Goal: Task Accomplishment & Management: Manage account settings

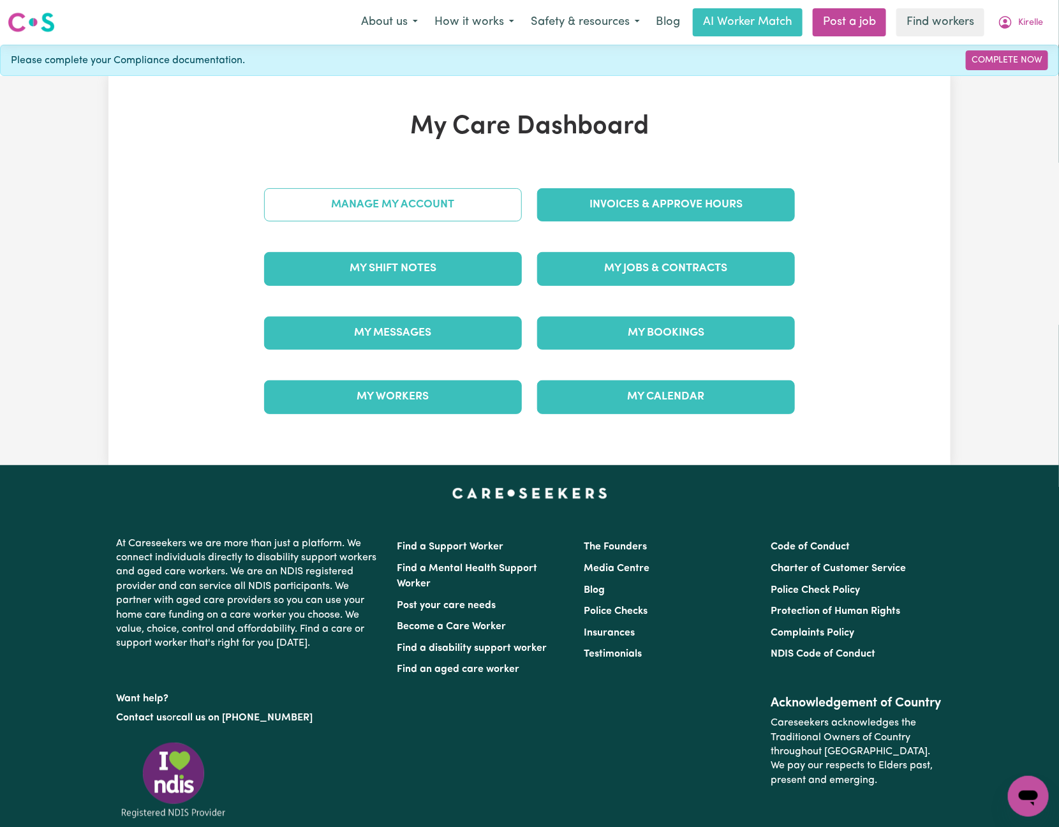
click at [494, 192] on link "Manage My Account" at bounding box center [393, 204] width 258 height 33
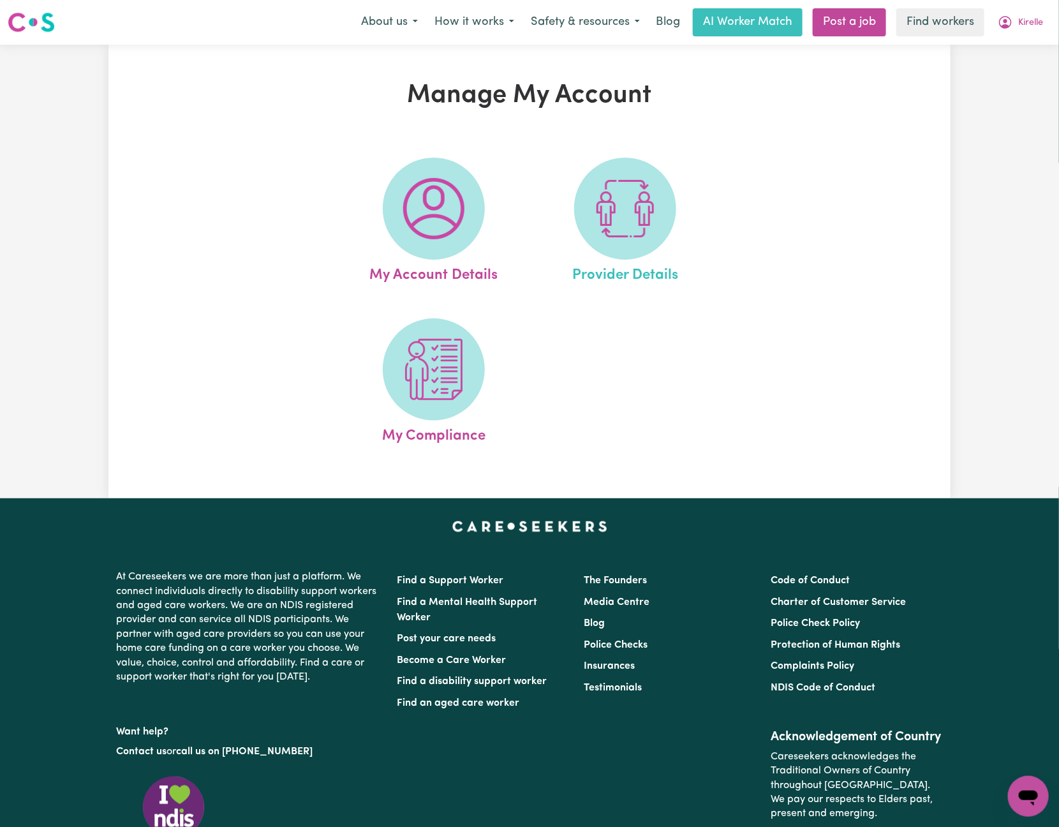
click at [676, 205] on link "Provider Details" at bounding box center [625, 222] width 184 height 129
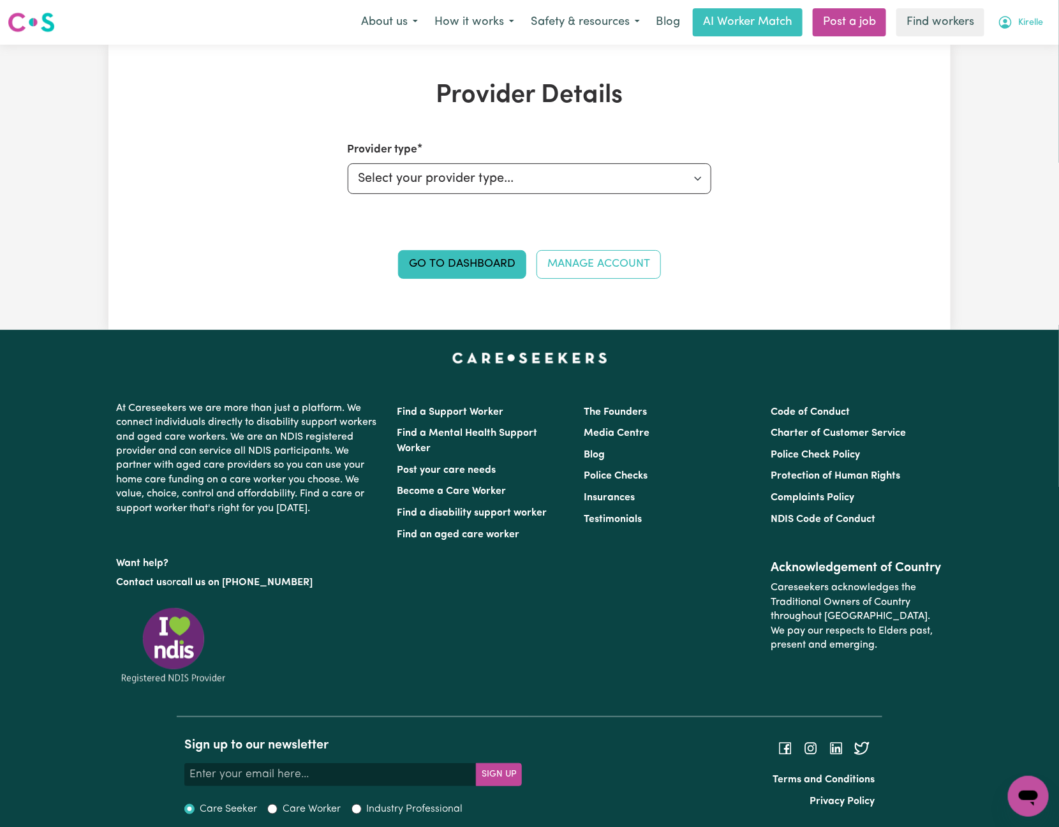
click at [1015, 31] on button "Kirelle" at bounding box center [1021, 22] width 62 height 27
click at [1028, 46] on link "My Dashboard" at bounding box center [1000, 50] width 101 height 24
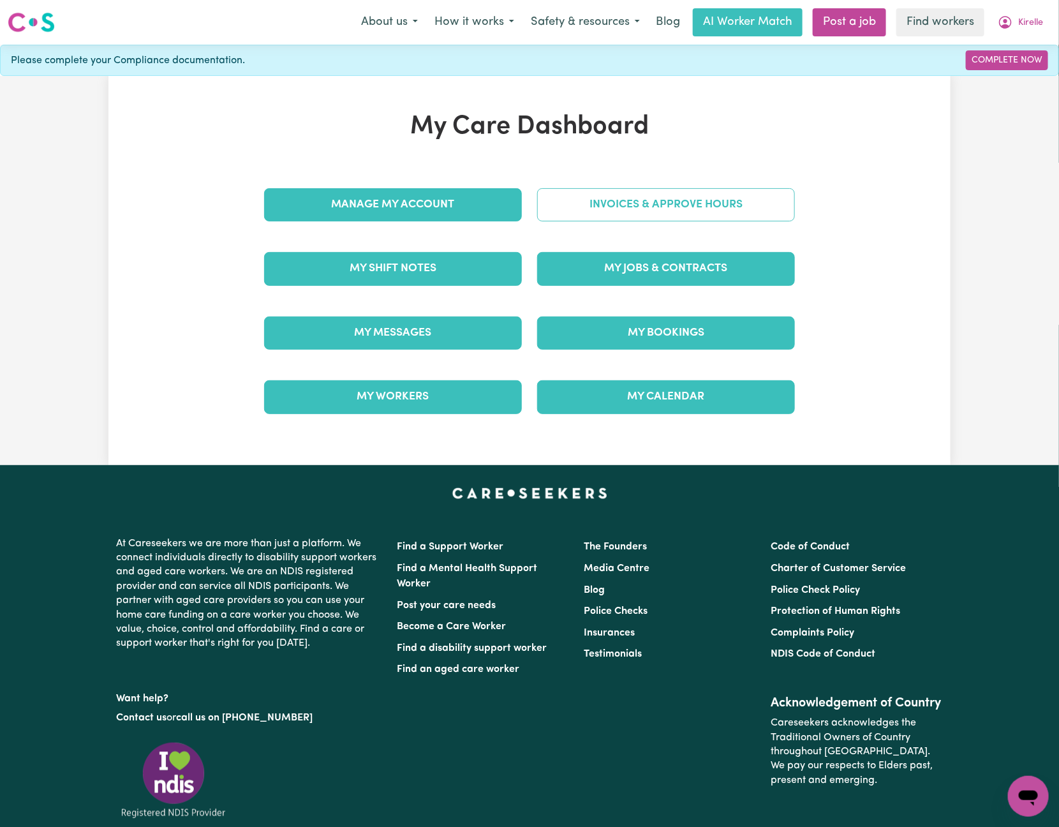
click at [726, 192] on link "Invoices & Approve Hours" at bounding box center [666, 204] width 258 height 33
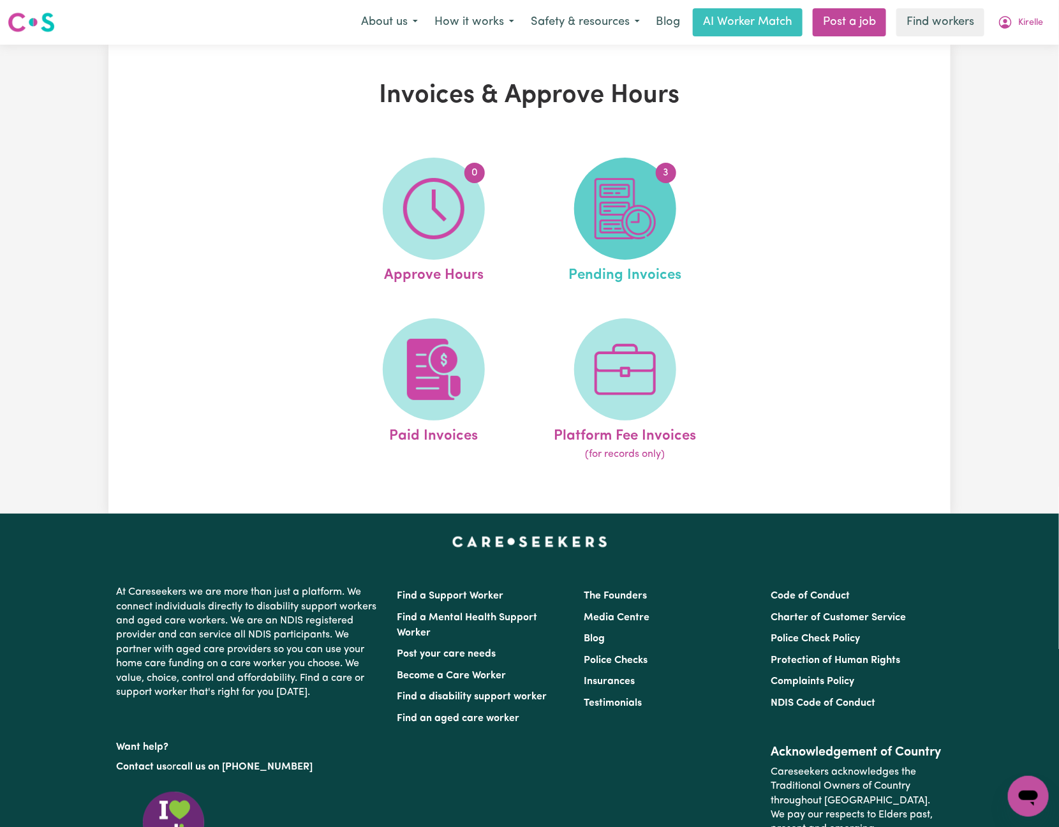
click at [644, 226] on img at bounding box center [625, 208] width 61 height 61
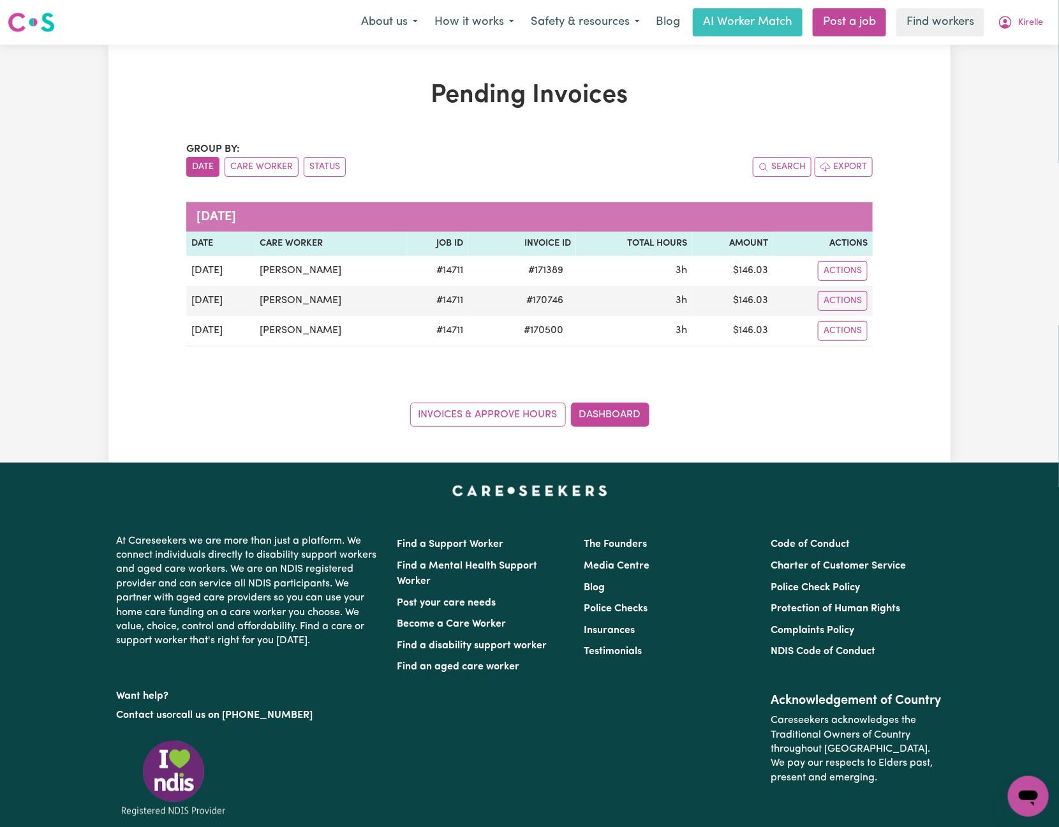
drag, startPoint x: 325, startPoint y: 434, endPoint x: 553, endPoint y: 371, distance: 236.4
click at [327, 433] on div "Pending Invoices Group by: Date Care Worker Status Search Export [DATE] Date Ca…" at bounding box center [529, 254] width 842 height 418
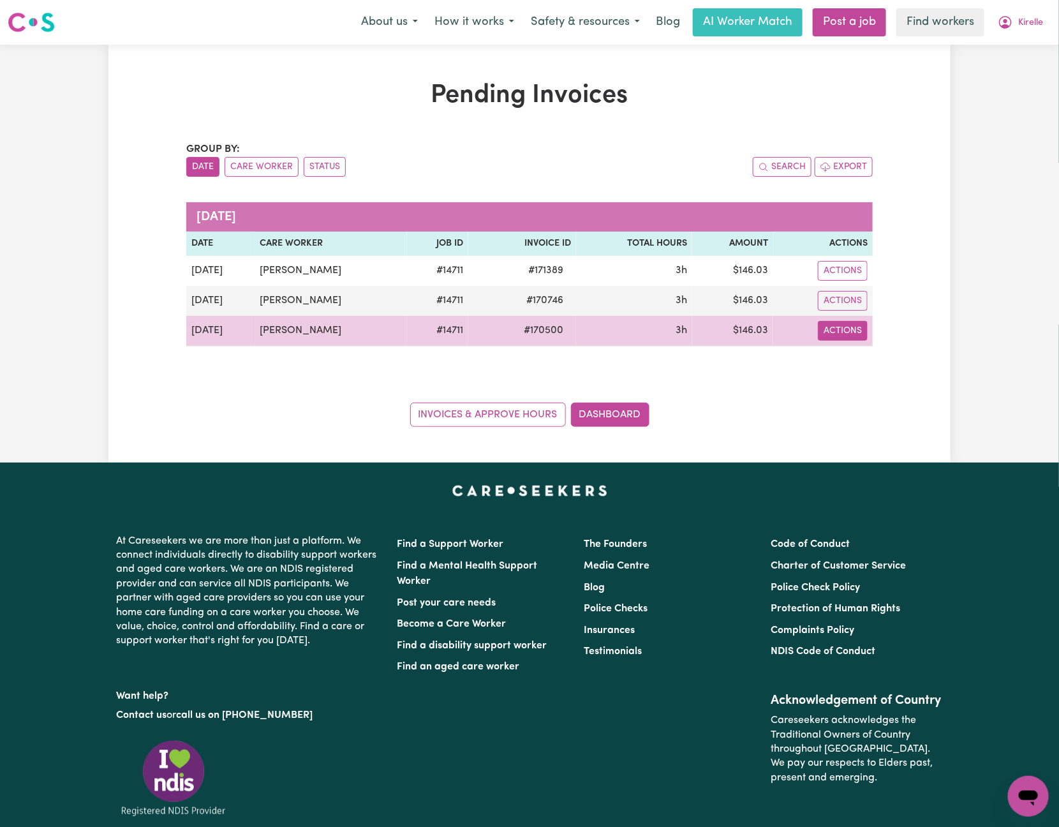
click at [857, 281] on button "Actions" at bounding box center [843, 271] width 50 height 20
click at [869, 357] on link "Download Invoice" at bounding box center [880, 361] width 117 height 26
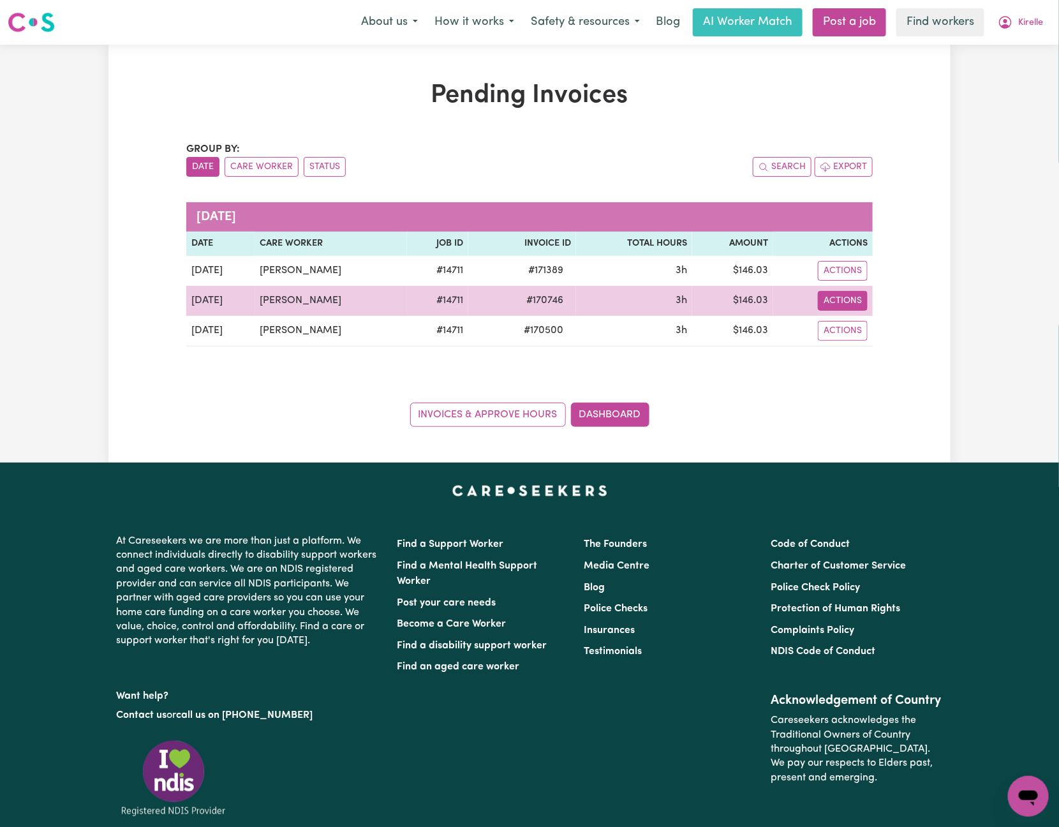
click at [854, 281] on button "Actions" at bounding box center [843, 271] width 50 height 20
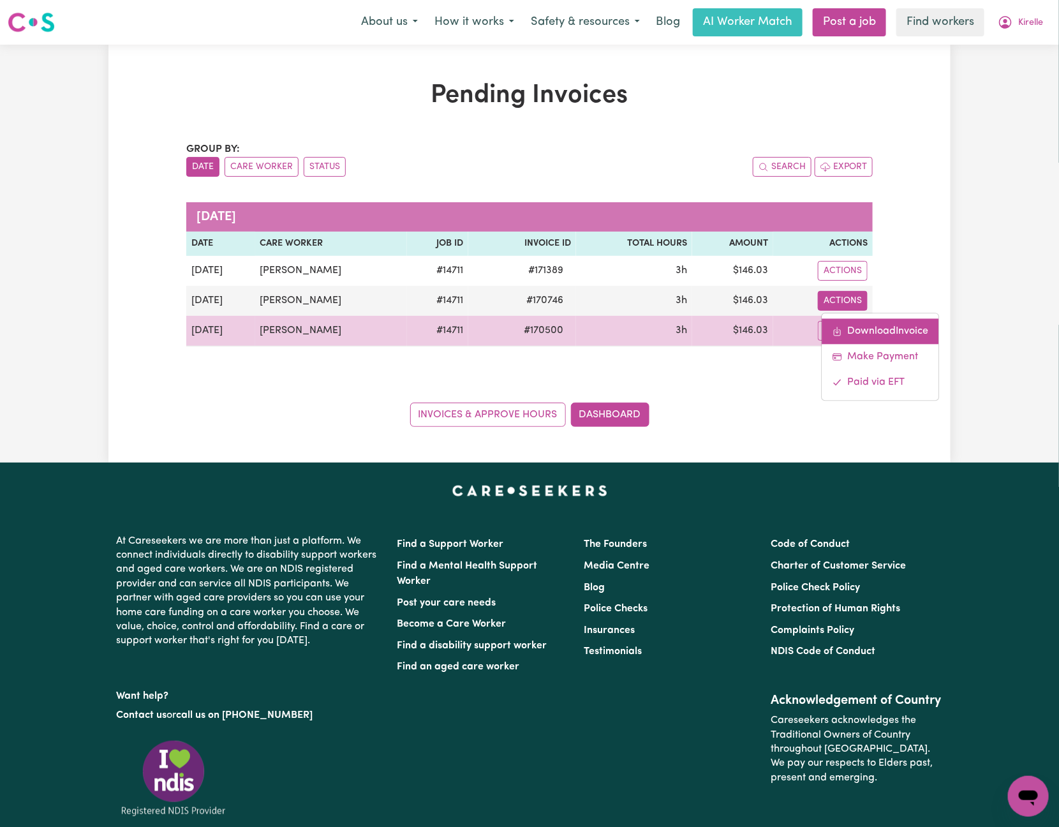
click at [870, 330] on link "Download Invoice" at bounding box center [880, 331] width 117 height 26
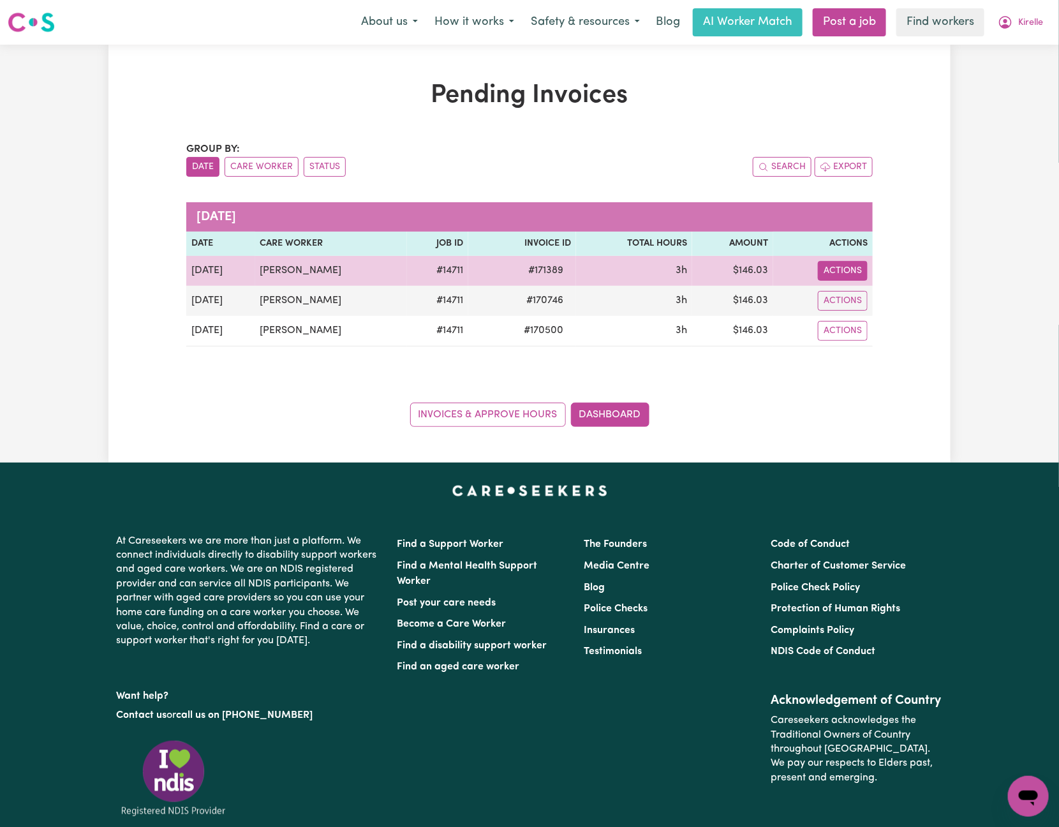
click at [852, 276] on button "Actions" at bounding box center [843, 271] width 50 height 20
click at [864, 299] on link "Download Invoice" at bounding box center [880, 301] width 117 height 26
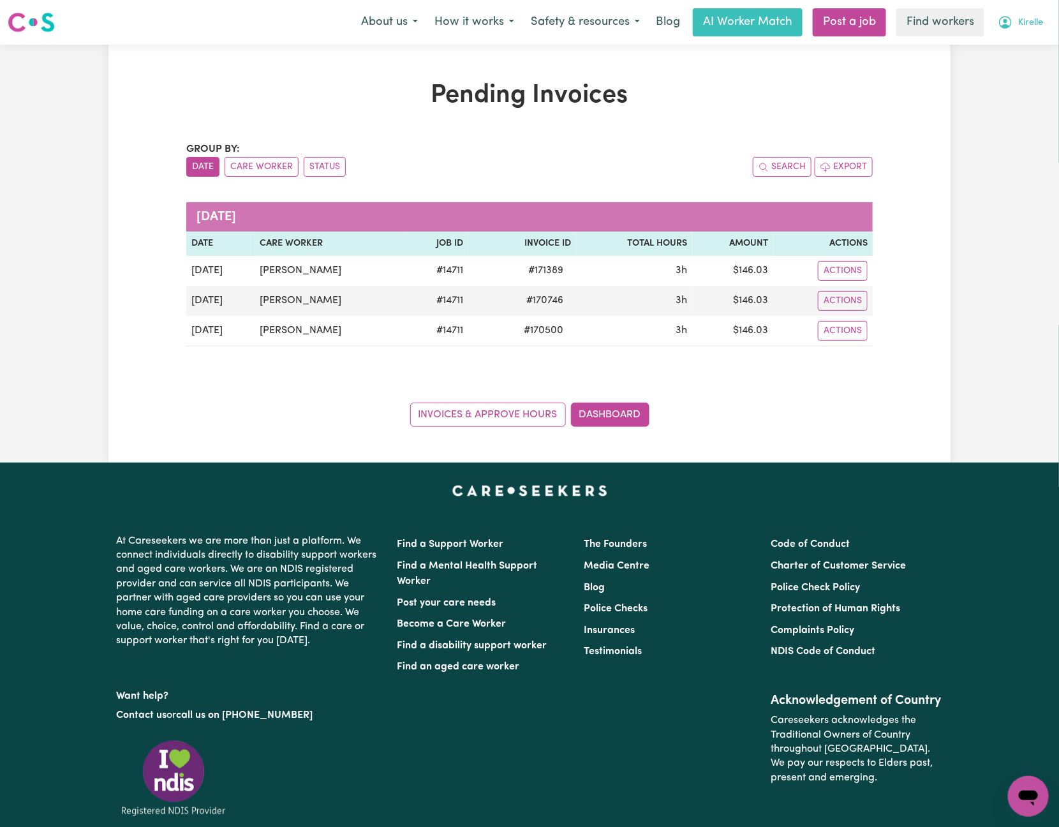
click at [1021, 17] on span "Kirelle" at bounding box center [1030, 23] width 25 height 14
click at [1024, 62] on link "Logout" at bounding box center [1000, 73] width 101 height 24
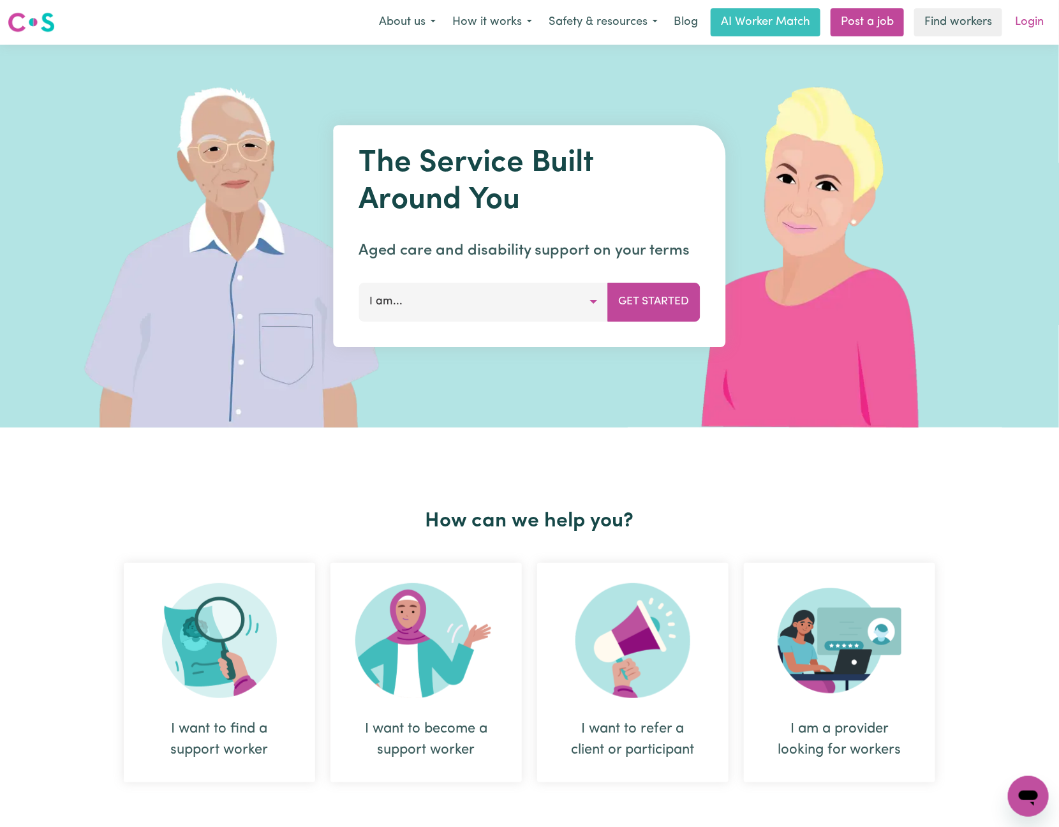
click at [1028, 23] on link "Login" at bounding box center [1029, 22] width 44 height 28
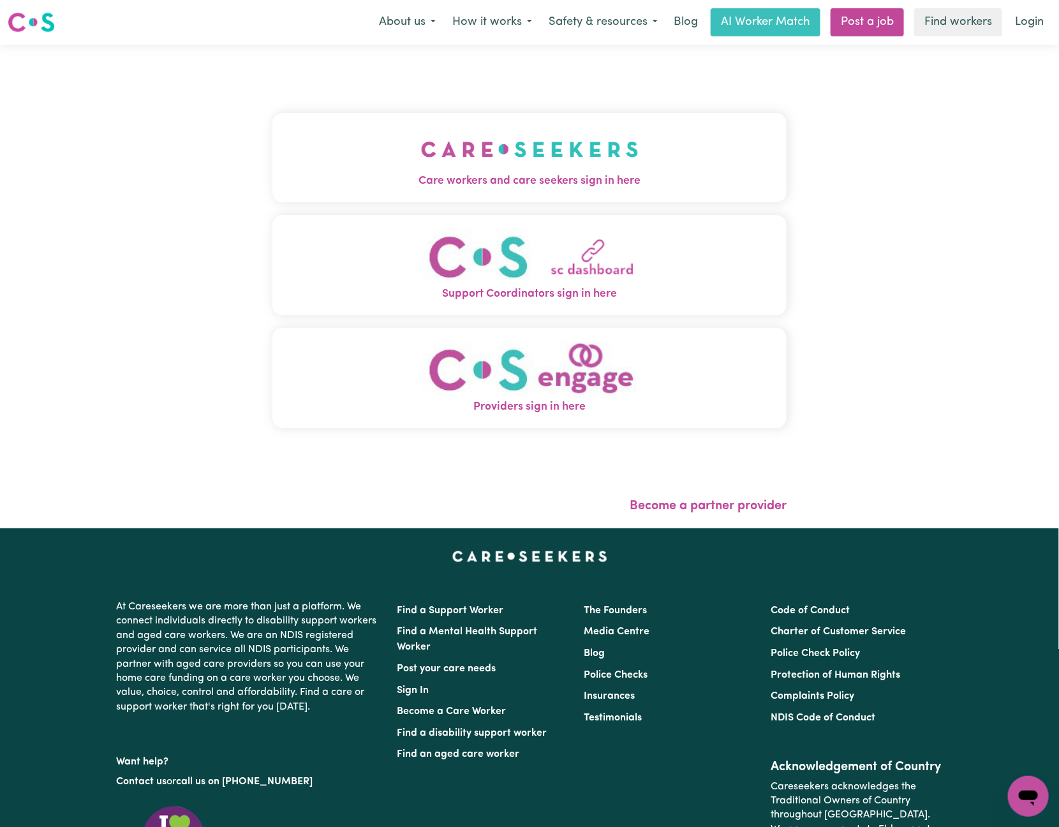
click at [512, 145] on img "Care workers and care seekers sign in here" at bounding box center [530, 149] width 218 height 47
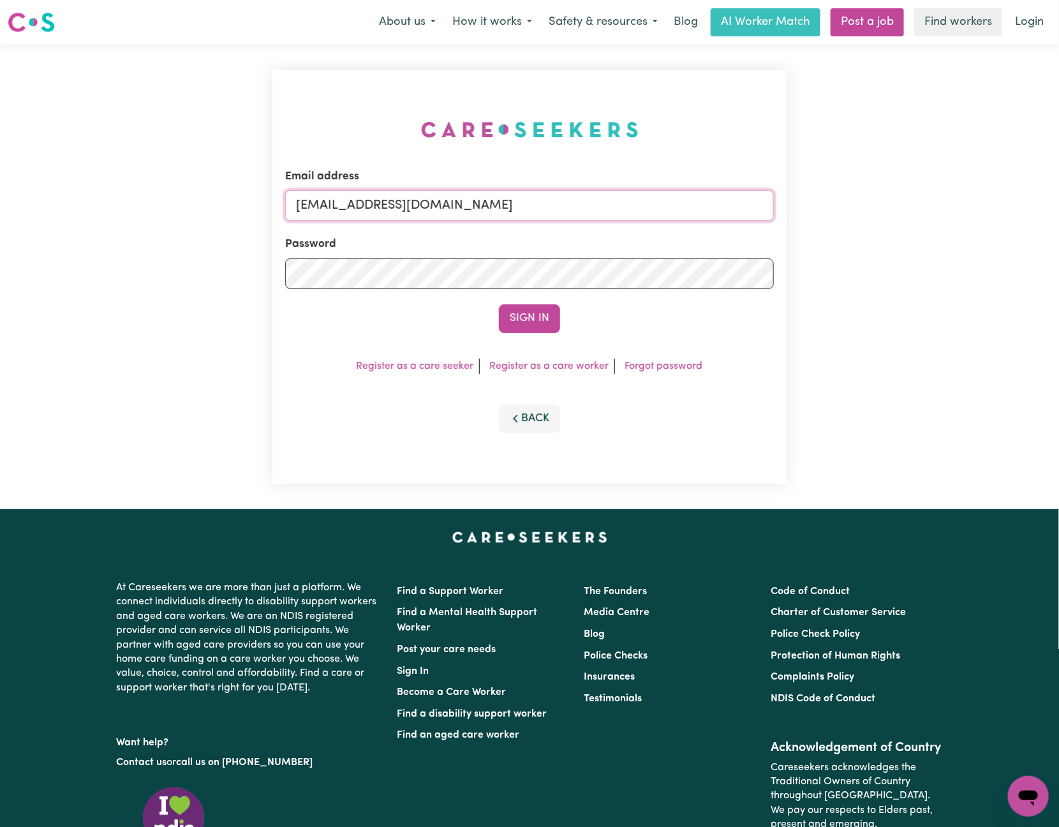
drag, startPoint x: 366, startPoint y: 199, endPoint x: 814, endPoint y: 176, distance: 448.5
click at [814, 176] on div "Email address [EMAIL_ADDRESS][DOMAIN_NAME] Password Sign In Register as a care …" at bounding box center [529, 277] width 1059 height 464
paste input "DeniseMCA"
type input "[EMAIL_ADDRESS][DOMAIN_NAME]"
click at [499, 304] on button "Sign In" at bounding box center [529, 318] width 61 height 28
